Goal: Task Accomplishment & Management: Manage account settings

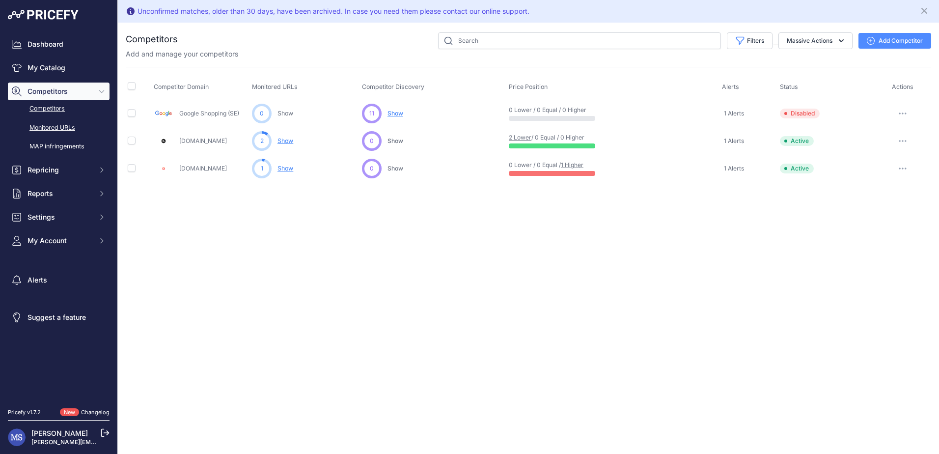
click at [66, 122] on link "Monitored URLs" at bounding box center [59, 127] width 102 height 17
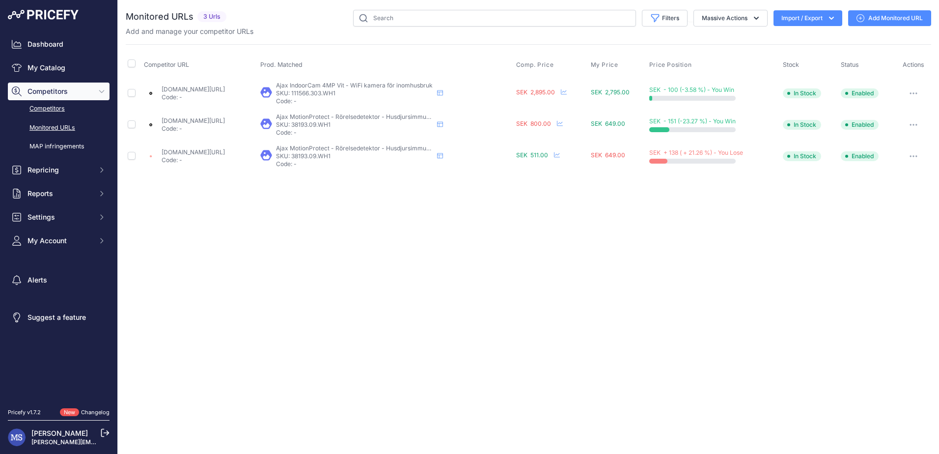
click at [40, 105] on link "Competitors" at bounding box center [59, 108] width 102 height 17
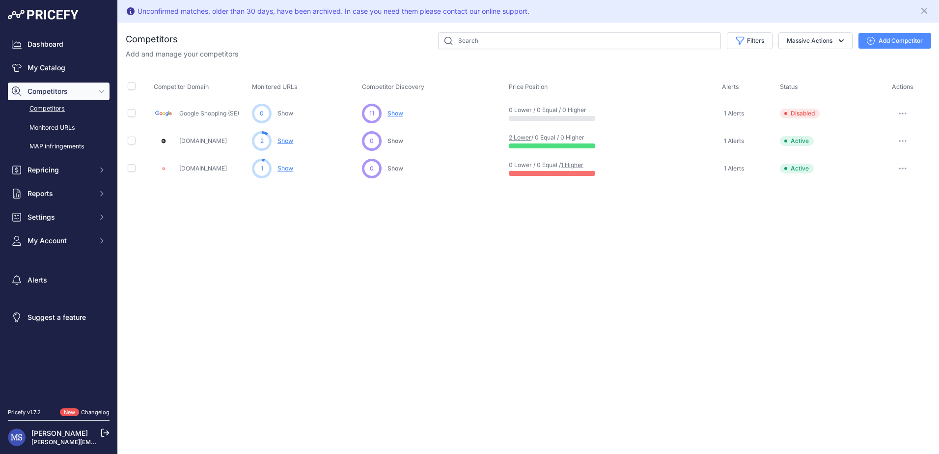
click at [908, 138] on button "button" at bounding box center [903, 141] width 20 height 14
click at [576, 229] on div "Unconfirmed matches, older than 30 days, have been archived. In case you need t…" at bounding box center [528, 227] width 821 height 454
click at [284, 143] on link "Show" at bounding box center [285, 140] width 16 height 7
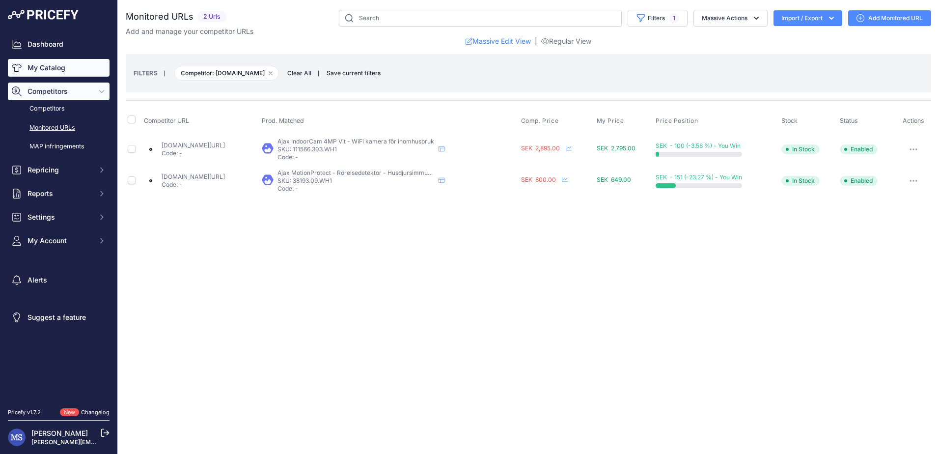
click at [50, 66] on link "My Catalog" at bounding box center [59, 68] width 102 height 18
click at [45, 64] on link "My Catalog" at bounding box center [59, 68] width 102 height 18
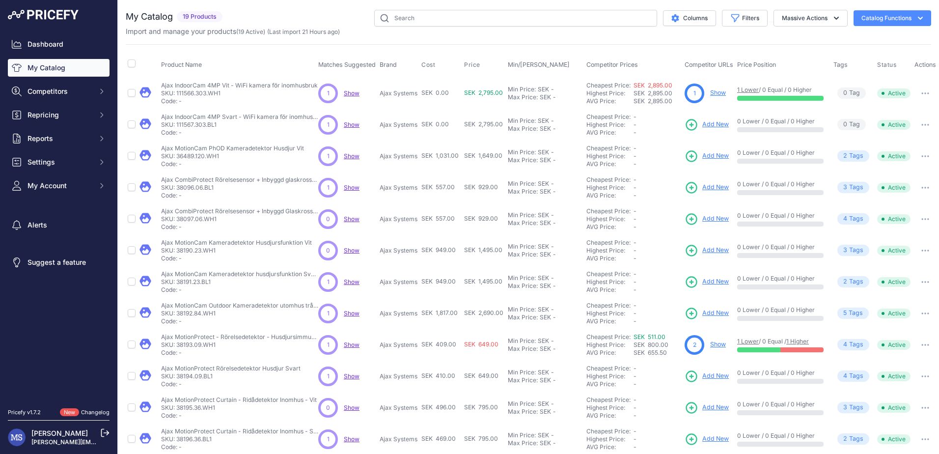
click at [716, 121] on span "Add New" at bounding box center [715, 124] width 27 height 9
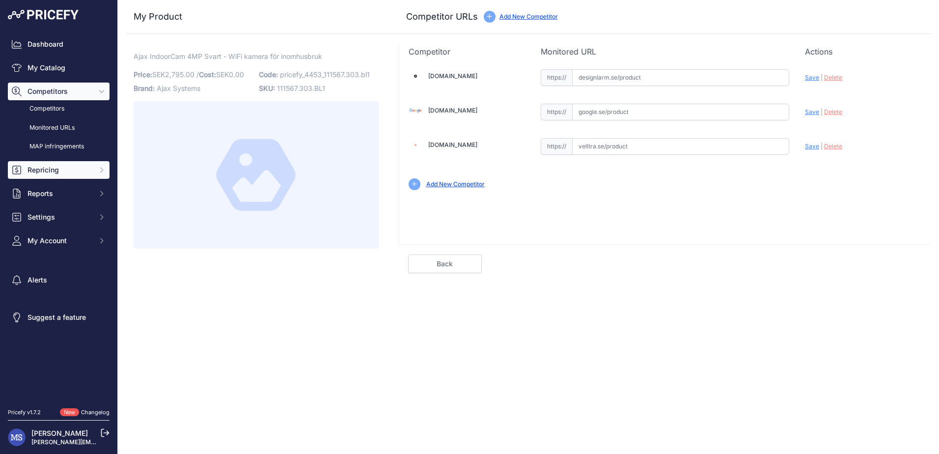
click at [59, 167] on span "Repricing" at bounding box center [60, 170] width 64 height 10
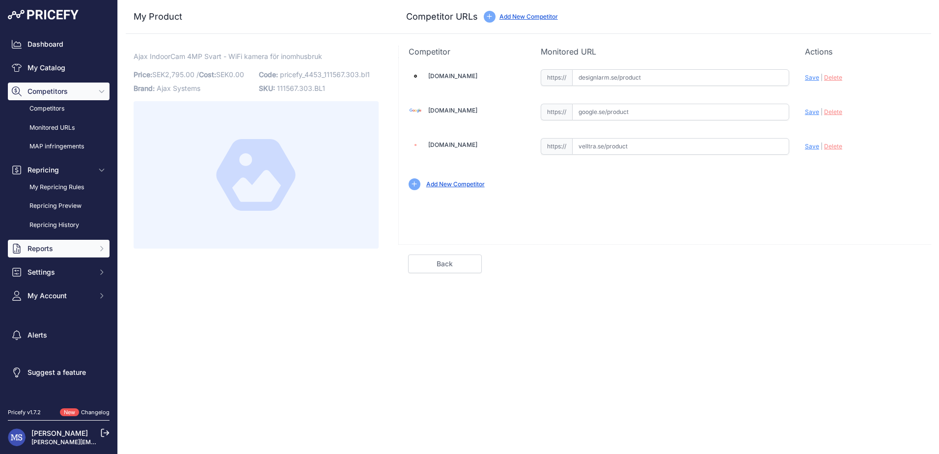
click at [60, 246] on span "Reports" at bounding box center [60, 249] width 64 height 10
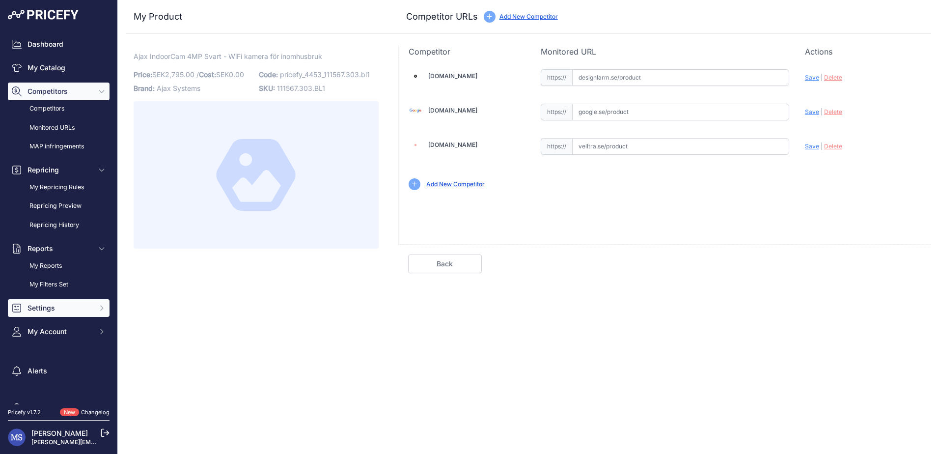
click at [74, 301] on button "Settings" at bounding box center [59, 308] width 102 height 18
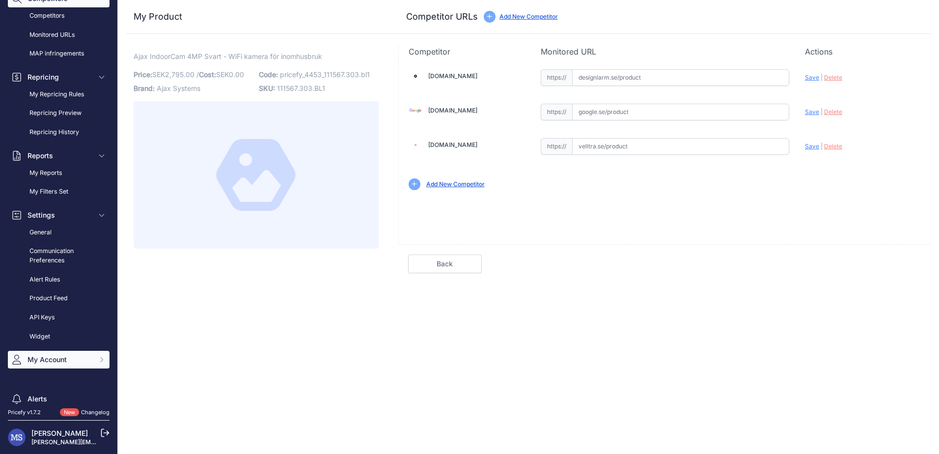
scroll to position [114, 0]
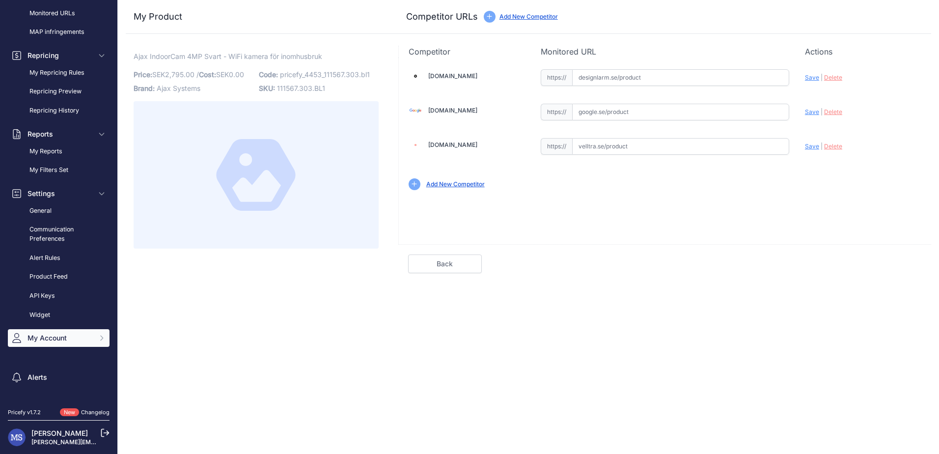
click at [52, 336] on span "My Account" at bounding box center [60, 338] width 64 height 10
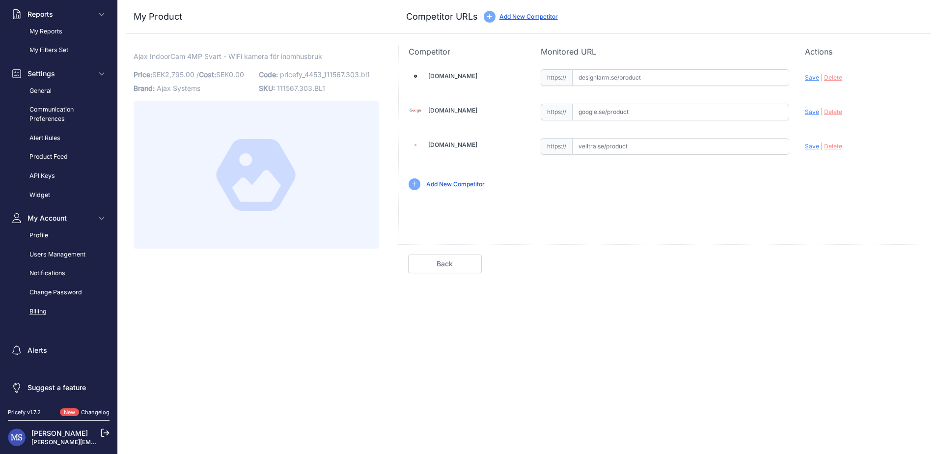
drag, startPoint x: 43, startPoint y: 310, endPoint x: 40, endPoint y: 315, distance: 6.0
click at [43, 310] on link "Billing" at bounding box center [59, 311] width 102 height 17
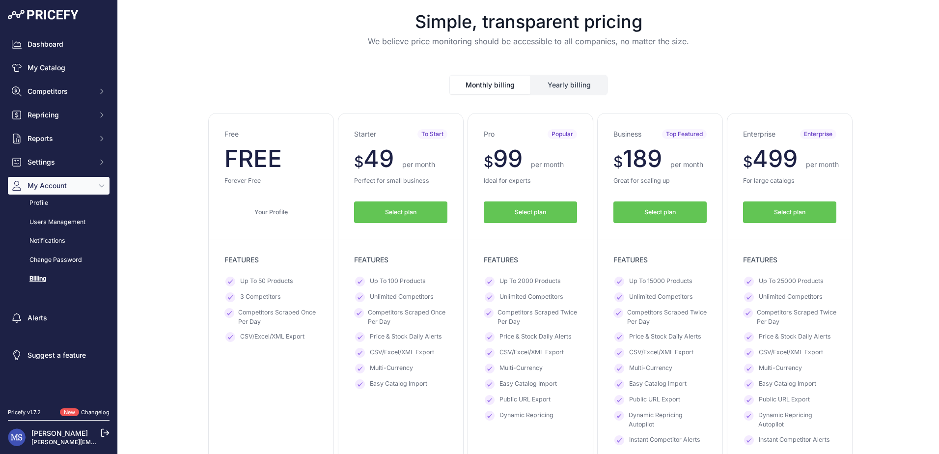
click at [494, 84] on button "Monthly billing" at bounding box center [490, 85] width 81 height 19
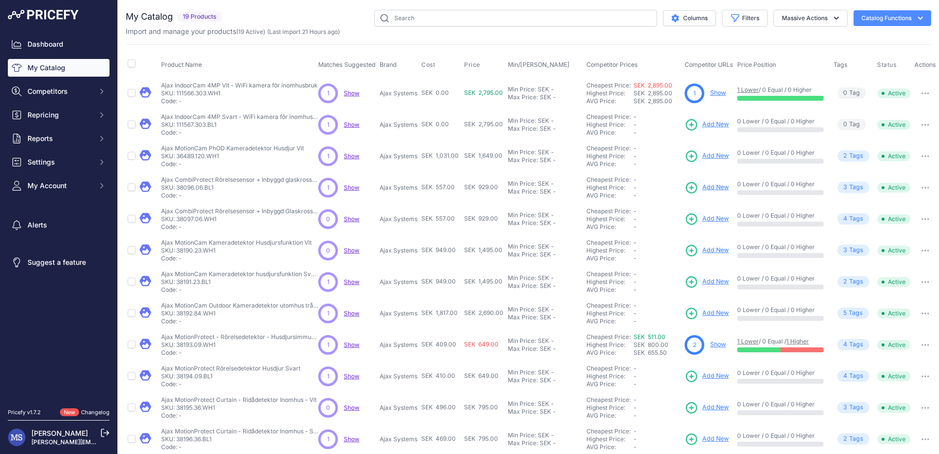
click at [353, 126] on span "Show" at bounding box center [352, 124] width 16 height 7
drag, startPoint x: 177, startPoint y: 124, endPoint x: 250, endPoint y: 126, distance: 72.7
click at [250, 126] on p "SKU: 111567.303.BL1" at bounding box center [239, 125] width 157 height 8
copy p "111567.303.BL1"
click at [571, 45] on div "Product Name Matches Suggested Brand Cost" at bounding box center [528, 296] width 805 height 505
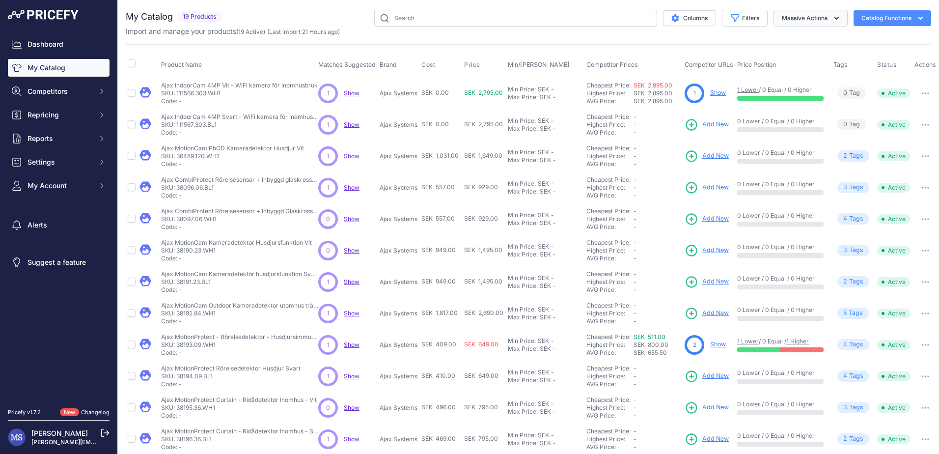
click at [796, 23] on button "Massive Actions" at bounding box center [811, 18] width 74 height 17
click at [683, 45] on div "Product Name Matches Suggested Brand Cost" at bounding box center [528, 296] width 805 height 505
click at [353, 126] on span "Show" at bounding box center [352, 124] width 16 height 7
click at [351, 186] on span "Show" at bounding box center [352, 187] width 16 height 7
click at [780, 23] on button "Massive Actions" at bounding box center [811, 18] width 74 height 17
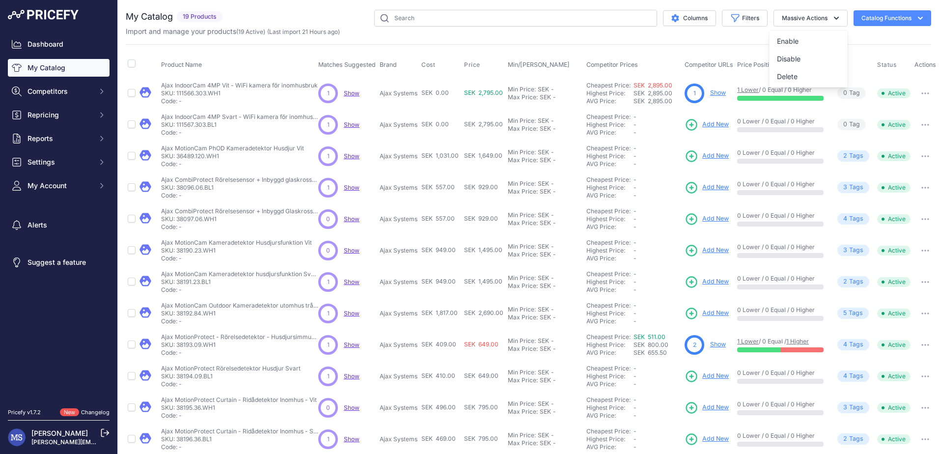
click at [930, 124] on button "button" at bounding box center [925, 125] width 20 height 14
click at [787, 43] on div "My Catalog 19 Products" at bounding box center [528, 295] width 805 height 570
click at [131, 126] on input "checkbox" at bounding box center [132, 124] width 8 height 8
checkbox input "true"
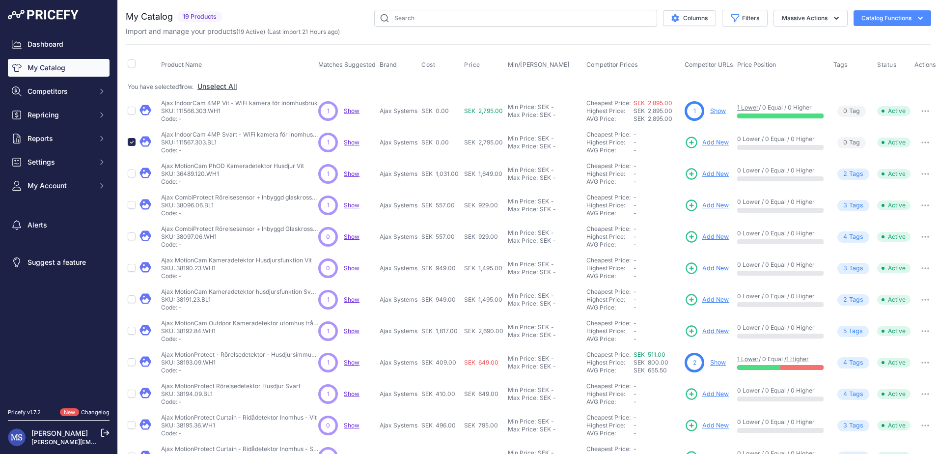
click at [716, 112] on link "Show" at bounding box center [718, 110] width 16 height 7
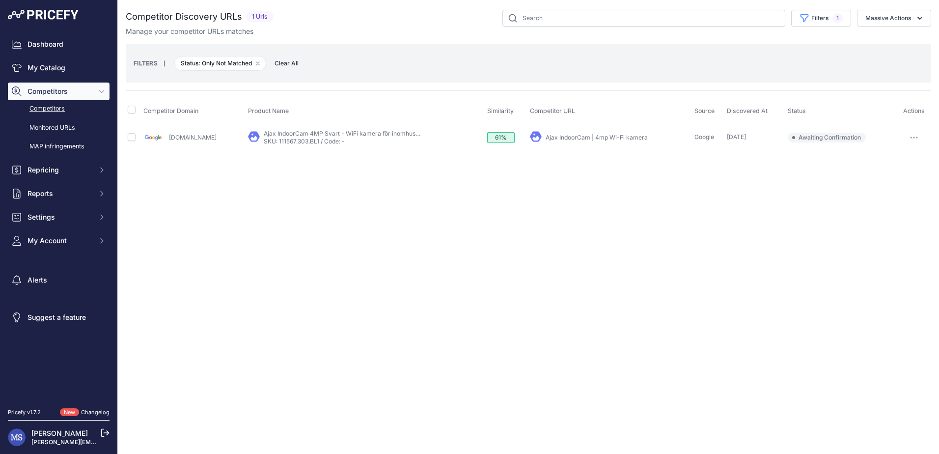
click at [918, 135] on button "button" at bounding box center [914, 138] width 20 height 14
click at [284, 137] on link "Ajax IndoorCam 4MP Svart - WiFi kamera för inomhusbruk" at bounding box center [346, 133] width 165 height 7
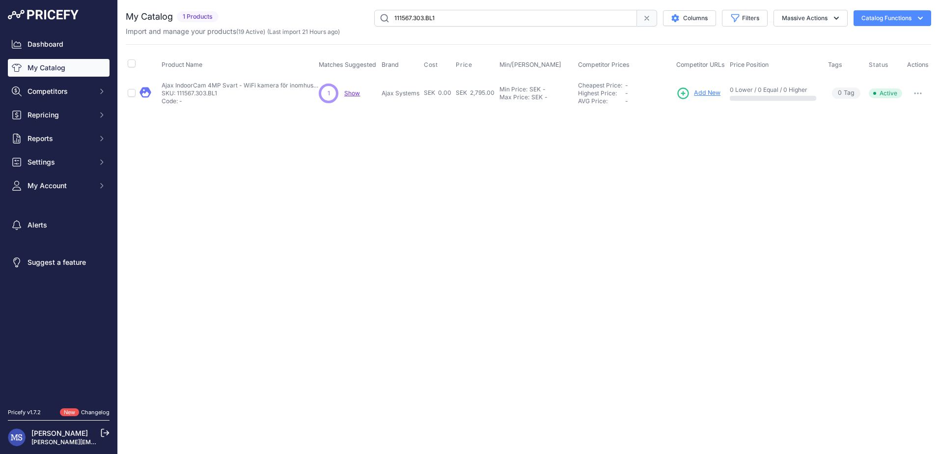
click at [916, 91] on button "button" at bounding box center [918, 93] width 20 height 14
drag, startPoint x: 704, startPoint y: 138, endPoint x: 612, endPoint y: 130, distance: 91.7
click at [704, 135] on div "Close You are not connected to the internet." at bounding box center [528, 227] width 821 height 454
click at [353, 92] on span "Show" at bounding box center [352, 92] width 16 height 7
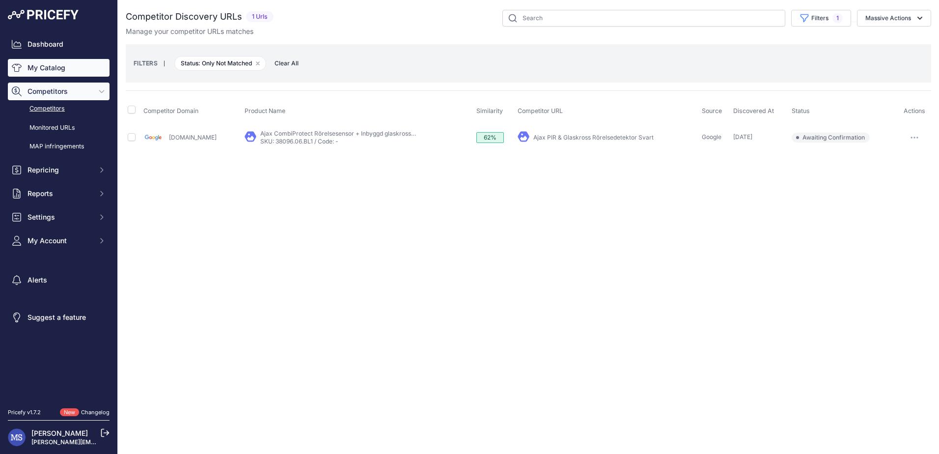
click at [62, 68] on link "My Catalog" at bounding box center [59, 68] width 102 height 18
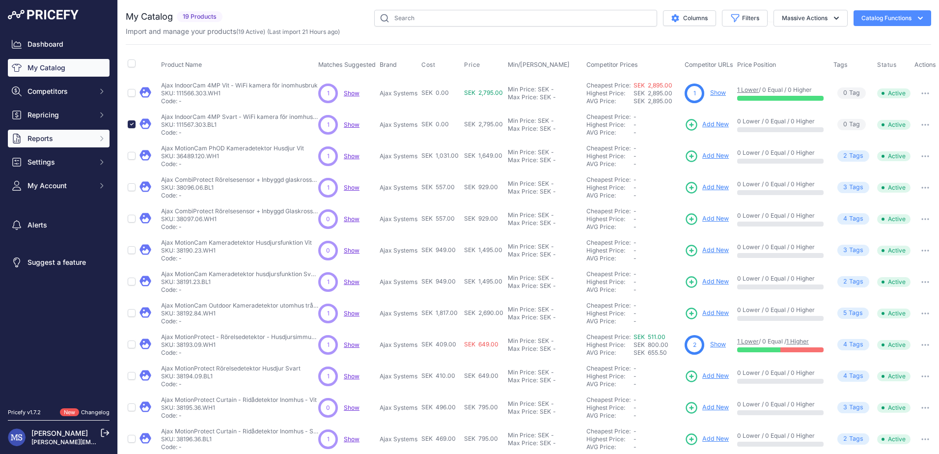
click at [57, 143] on span "Reports" at bounding box center [60, 139] width 64 height 10
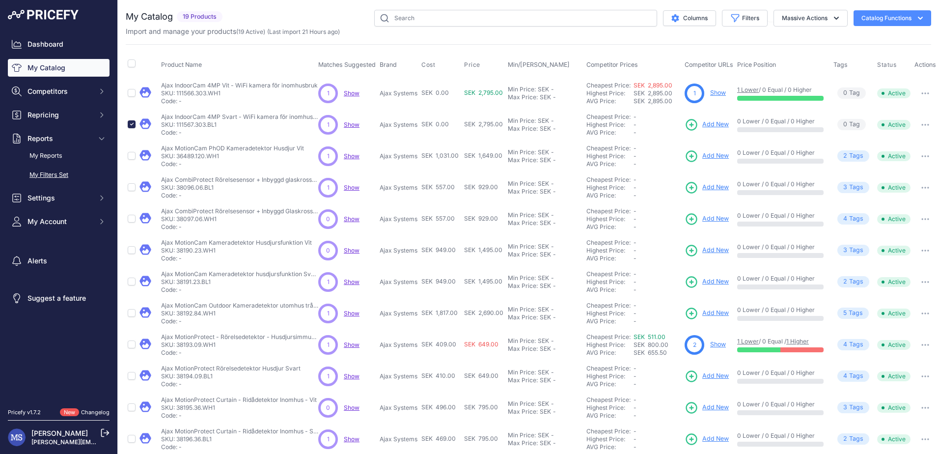
click at [54, 174] on link "My Filters Set" at bounding box center [59, 174] width 102 height 17
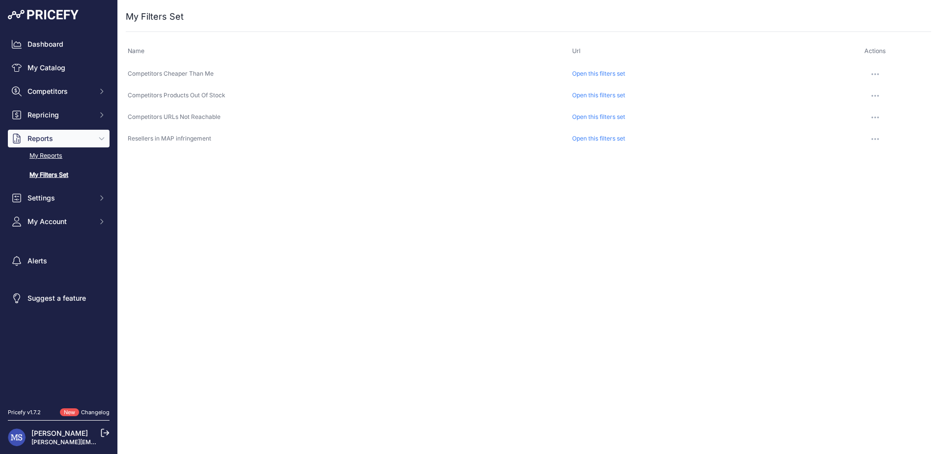
click at [52, 157] on link "My Reports" at bounding box center [59, 155] width 102 height 17
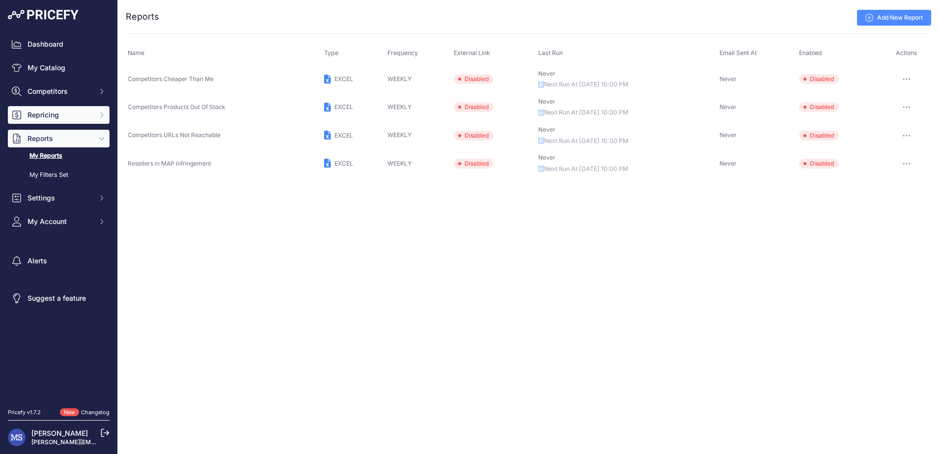
click at [64, 115] on span "Repricing" at bounding box center [60, 115] width 64 height 10
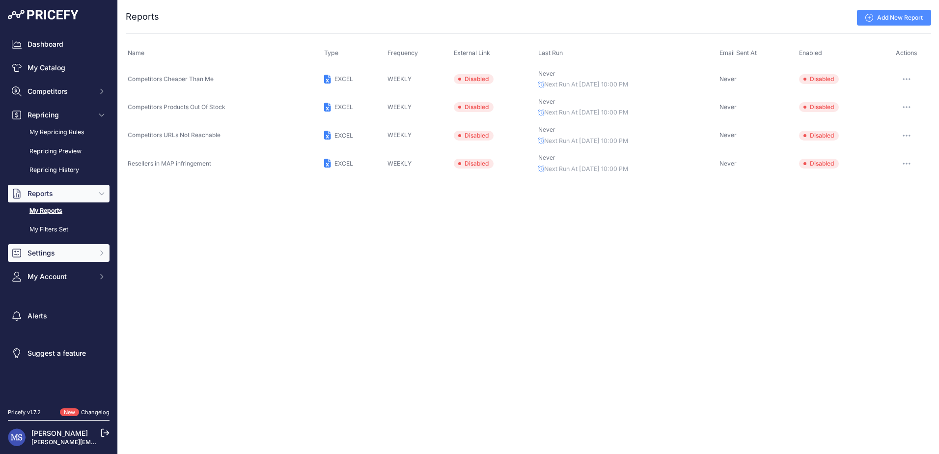
click at [59, 254] on span "Settings" at bounding box center [60, 253] width 64 height 10
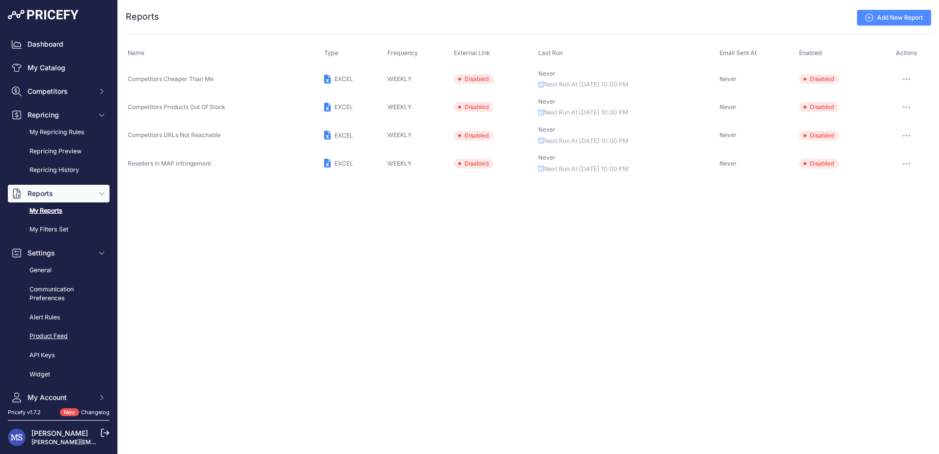
click at [45, 336] on link "Product Feed" at bounding box center [59, 336] width 102 height 17
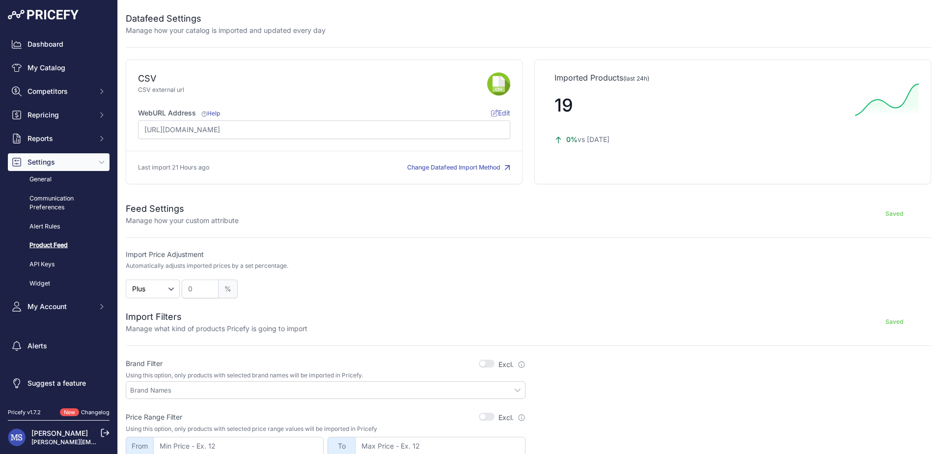
scroll to position [174, 0]
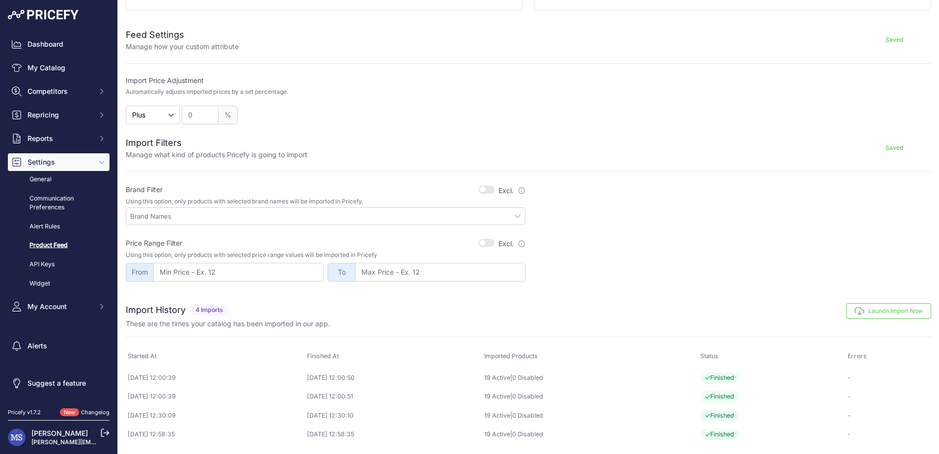
click at [487, 189] on button "button" at bounding box center [487, 190] width 16 height 8
click at [507, 216] on input "text" at bounding box center [327, 216] width 395 height 9
type input "t"
type input "ajax"
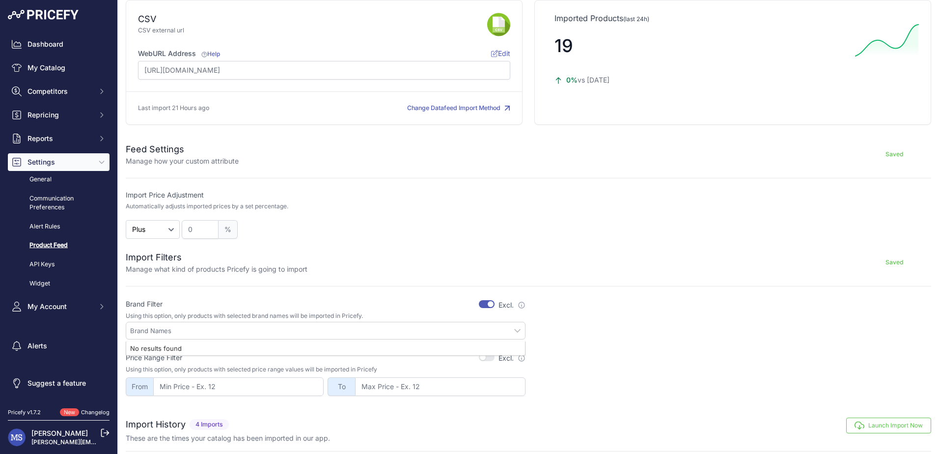
click at [573, 277] on form "Feed Settings Manage how your custom attribute Saved Import Price Adjustment Au…" at bounding box center [528, 263] width 805 height 265
click at [485, 305] on button "button" at bounding box center [487, 304] width 16 height 8
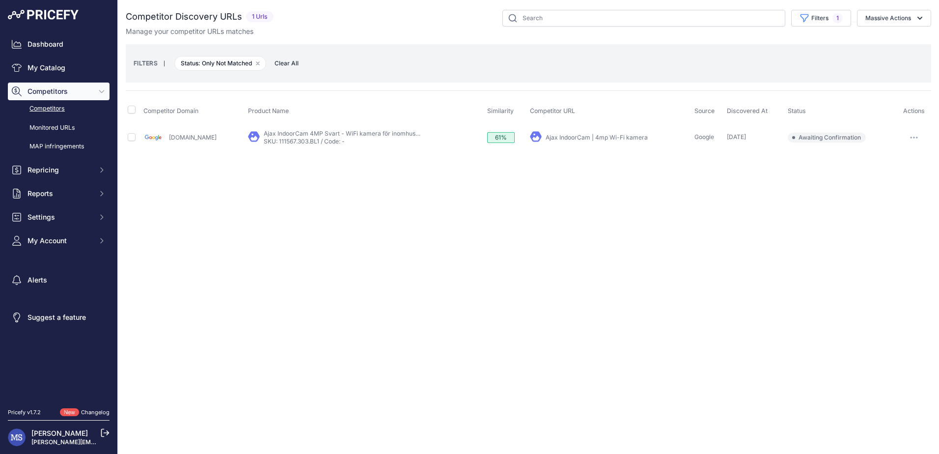
click at [914, 137] on icon "button" at bounding box center [914, 137] width 1 height 1
click at [516, 169] on div "Close You are not connected to the internet." at bounding box center [528, 227] width 821 height 454
click at [181, 135] on link "[DOMAIN_NAME]" at bounding box center [193, 137] width 48 height 7
click at [308, 142] on link "SKU: 111567.303.BL1 / Code: -" at bounding box center [304, 141] width 81 height 7
click at [553, 136] on link "Ajax IndoorCam | 4mp Wi-Fi kamera" at bounding box center [597, 137] width 102 height 7
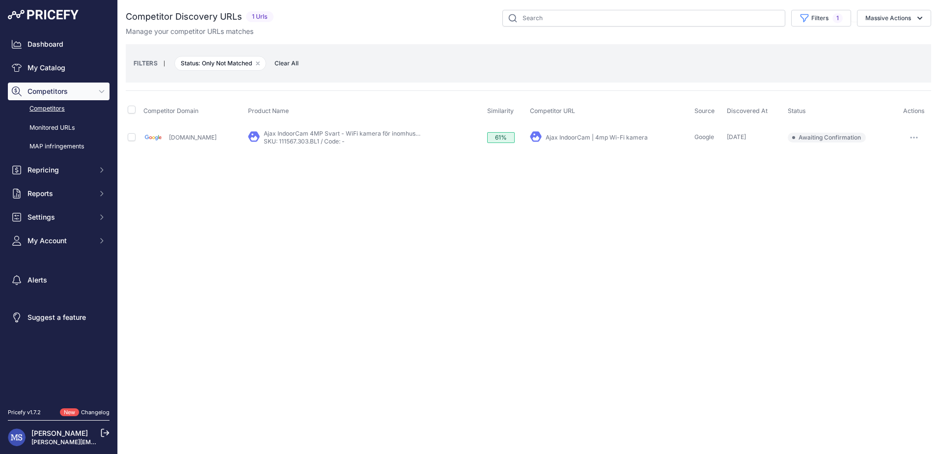
click at [566, 137] on link "Ajax IndoorCam | 4mp Wi-Fi kamera" at bounding box center [597, 137] width 102 height 7
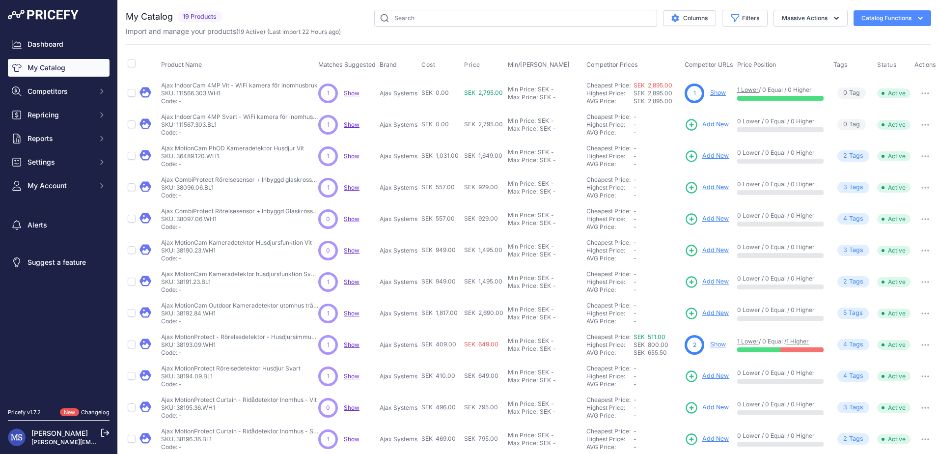
click at [857, 345] on span "4 Tag s" at bounding box center [853, 344] width 32 height 11
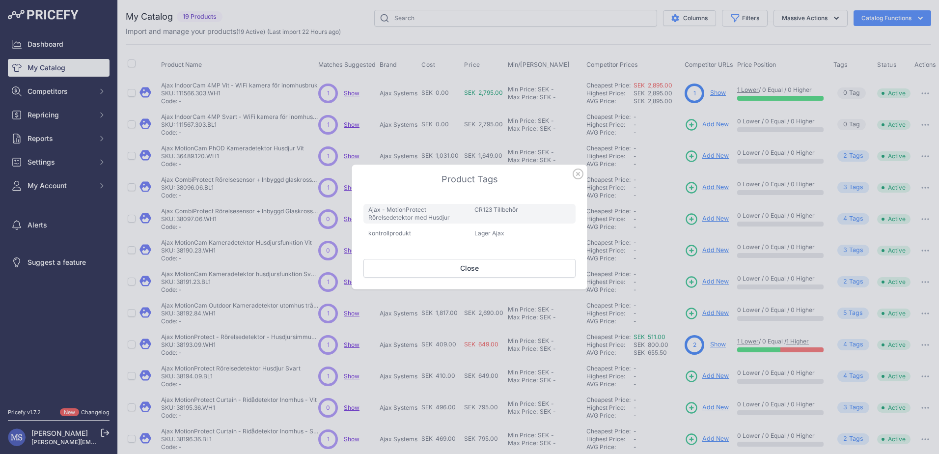
click at [575, 173] on icon "button" at bounding box center [578, 173] width 11 height 11
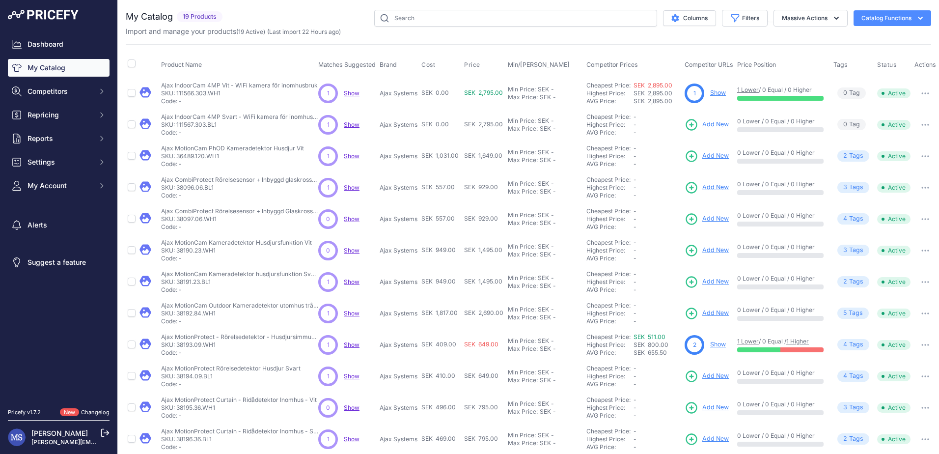
click at [857, 156] on span "2 Tag s" at bounding box center [853, 155] width 32 height 11
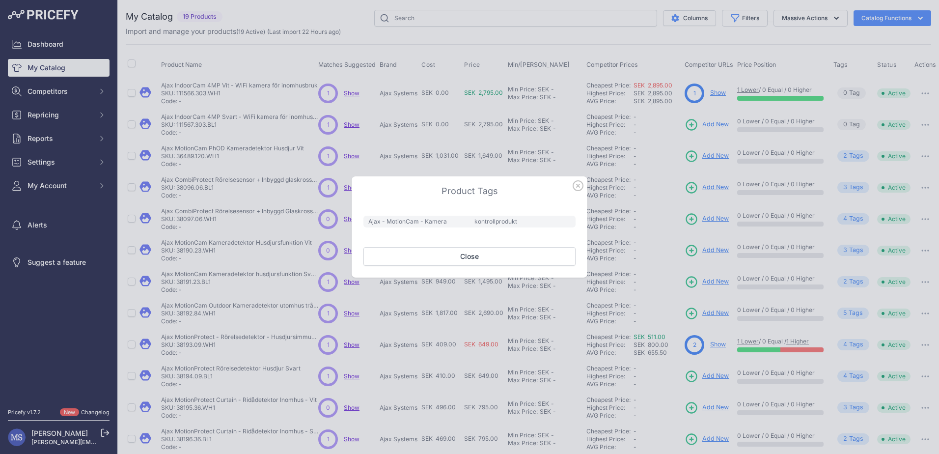
click at [853, 189] on div at bounding box center [469, 227] width 939 height 454
click at [577, 185] on icon "button" at bounding box center [578, 185] width 11 height 11
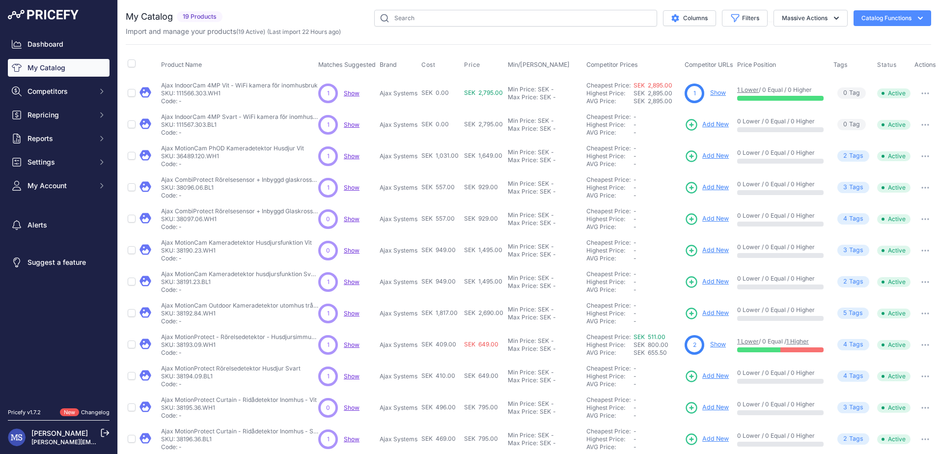
click at [851, 221] on span "4 Tag s" at bounding box center [853, 218] width 32 height 11
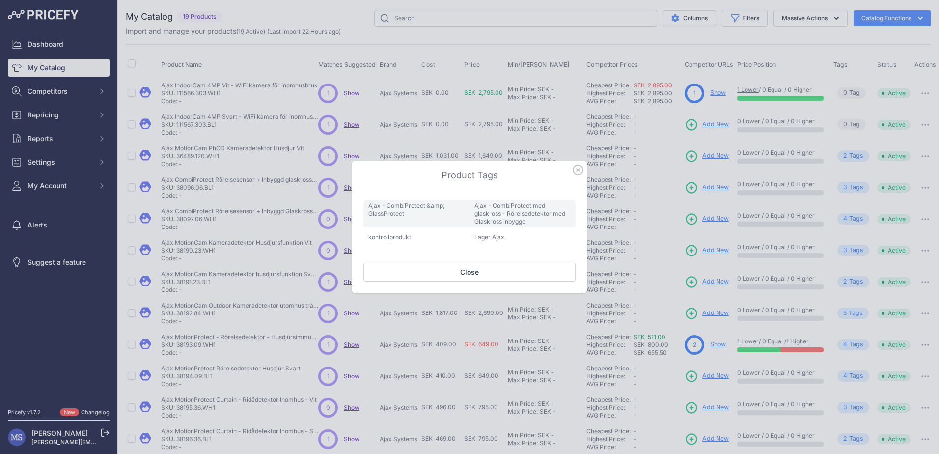
click at [576, 171] on icon "button" at bounding box center [578, 170] width 10 height 10
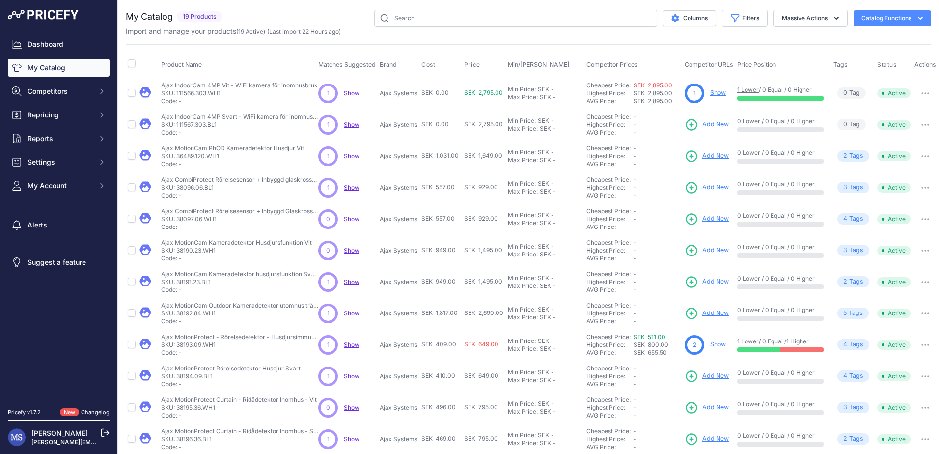
drag, startPoint x: 176, startPoint y: 92, endPoint x: 222, endPoint y: 90, distance: 46.2
click at [222, 90] on p "SKU: 111566.303.WH1" at bounding box center [239, 93] width 157 height 8
copy p "111566.303.WH1"
